Goal: Task Accomplishment & Management: Manage account settings

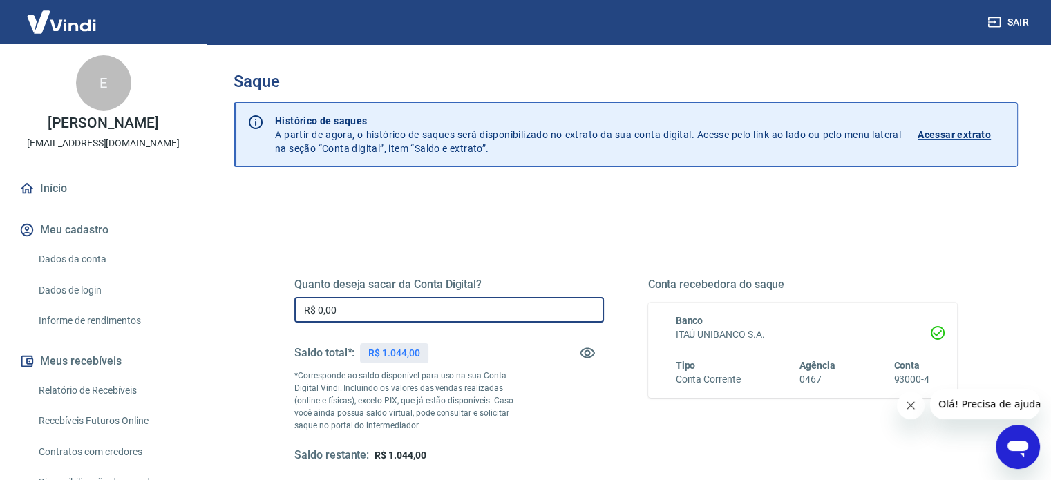
click at [520, 312] on input "R$ 0,00" at bounding box center [449, 310] width 310 height 26
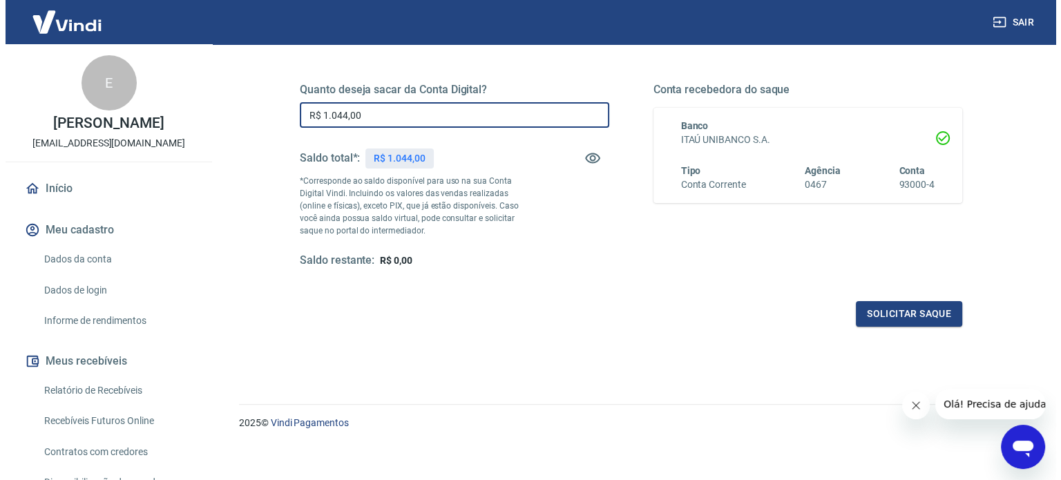
scroll to position [202, 0]
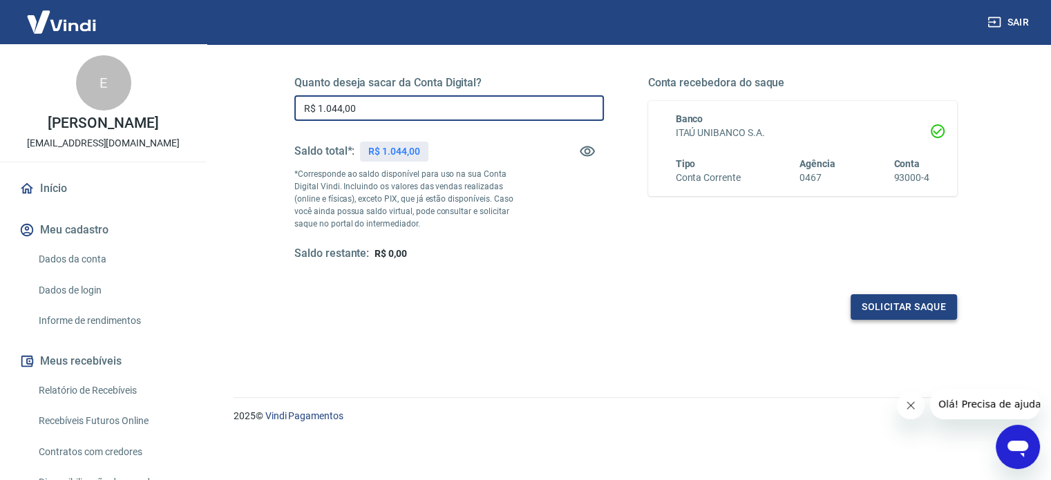
type input "R$ 1.044,00"
click at [873, 310] on button "Solicitar saque" at bounding box center [904, 307] width 106 height 26
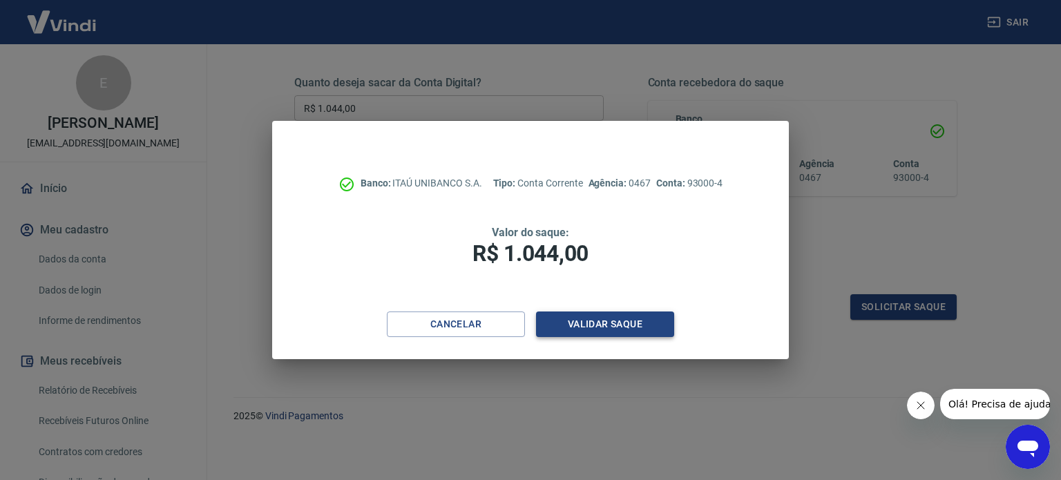
click at [633, 330] on button "Validar saque" at bounding box center [605, 325] width 138 height 26
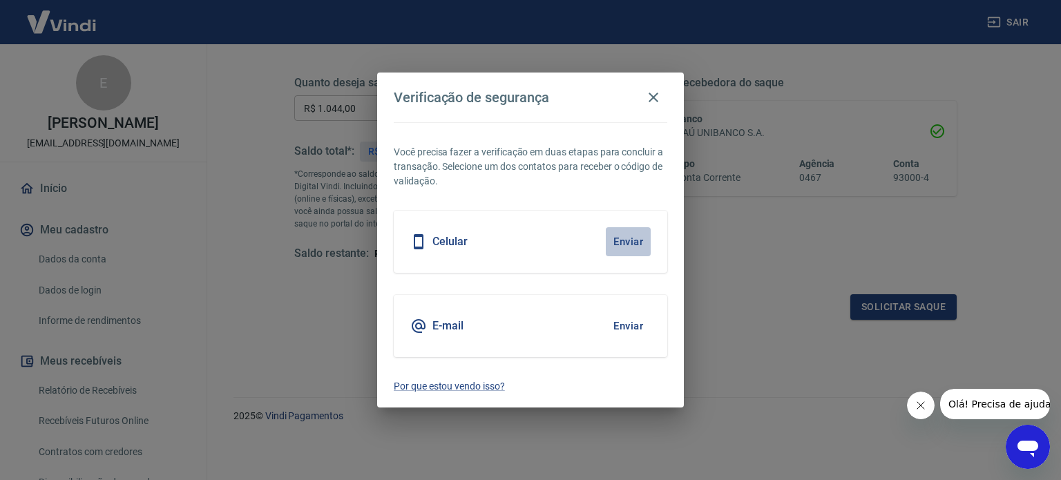
click at [631, 241] on button "Enviar" at bounding box center [628, 241] width 45 height 29
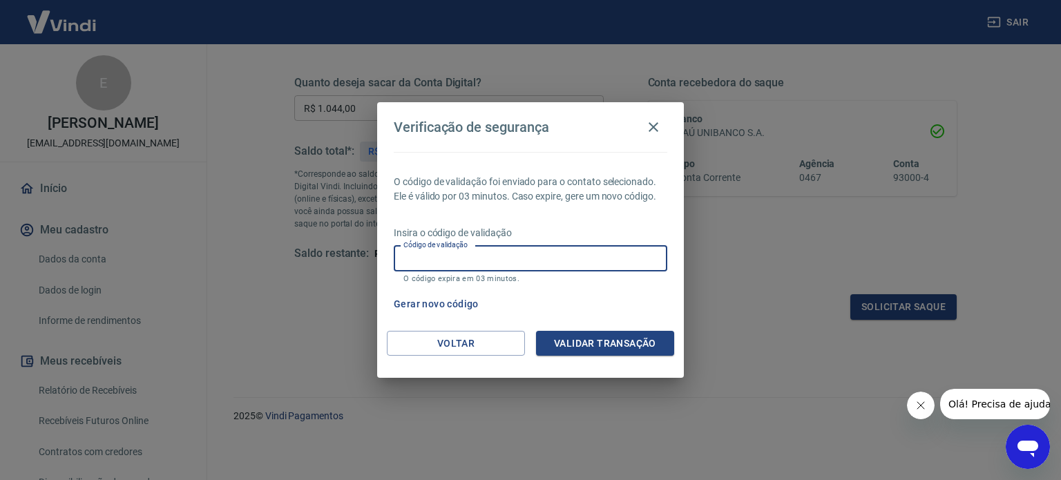
click at [548, 256] on input "Código de validação" at bounding box center [531, 259] width 274 height 26
type input "538641"
click at [602, 339] on button "Validar transação" at bounding box center [605, 344] width 138 height 26
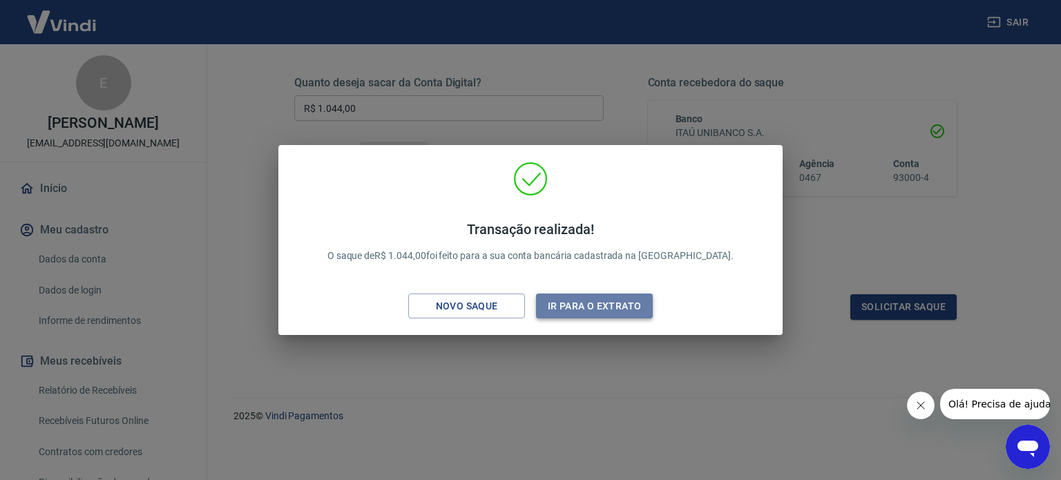
click at [561, 315] on button "Ir para o extrato" at bounding box center [594, 307] width 117 height 26
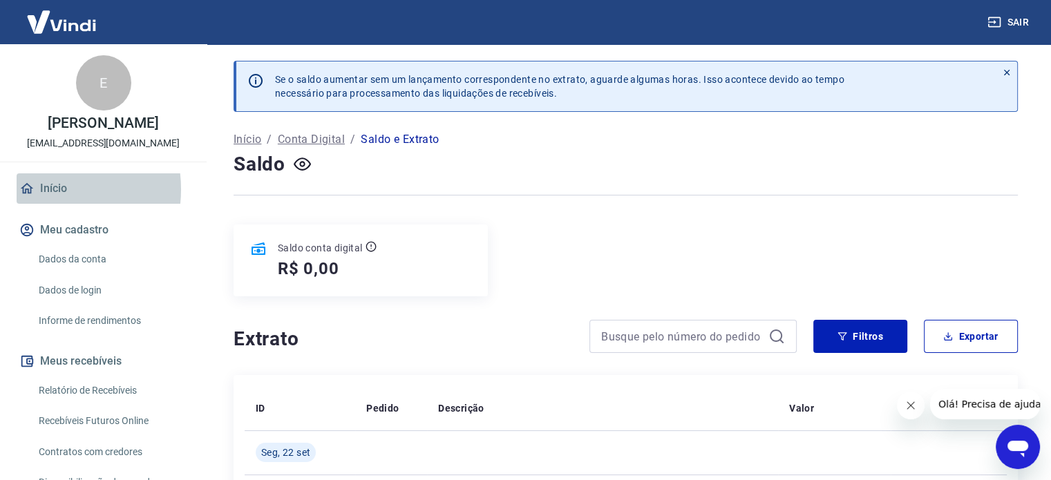
click at [41, 189] on link "Início" at bounding box center [103, 188] width 173 height 30
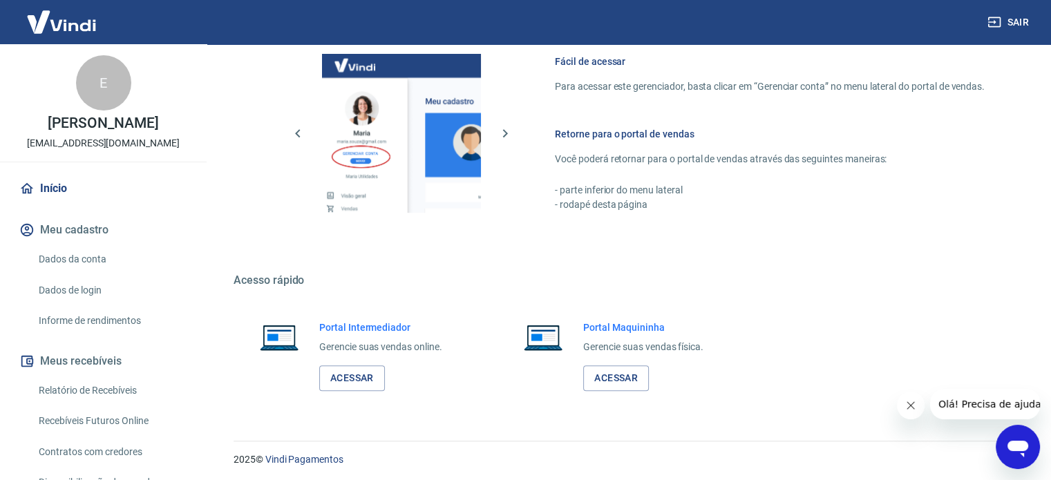
scroll to position [610, 0]
